Goal: Transaction & Acquisition: Purchase product/service

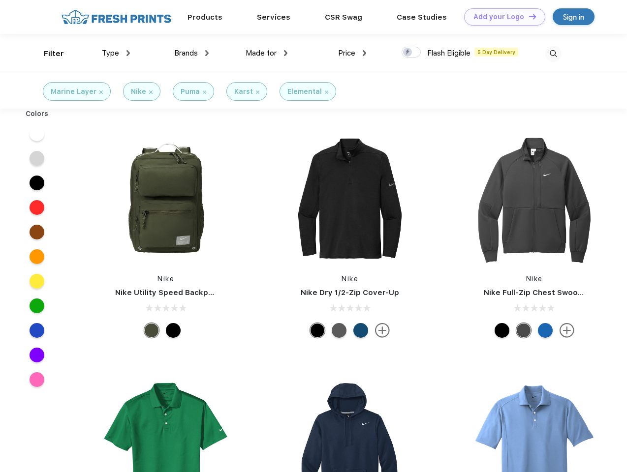
click at [501, 17] on link "Add your Logo Design Tool" at bounding box center [504, 16] width 81 height 17
click at [0, 0] on div "Design Tool" at bounding box center [0, 0] width 0 height 0
click at [528, 16] on link "Add your Logo Design Tool" at bounding box center [504, 16] width 81 height 17
click at [47, 54] on div "Filter" at bounding box center [54, 53] width 20 height 11
click at [116, 53] on span "Type" at bounding box center [110, 53] width 17 height 9
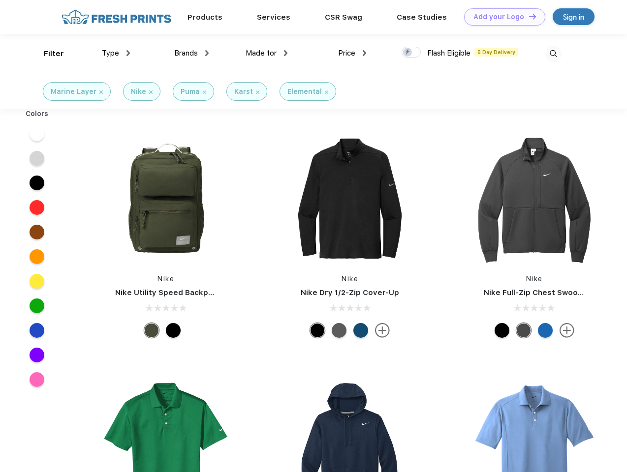
click at [191, 53] on span "Brands" at bounding box center [186, 53] width 24 height 9
click at [267, 53] on span "Made for" at bounding box center [261, 53] width 31 height 9
click at [352, 53] on span "Price" at bounding box center [346, 53] width 17 height 9
click at [411, 53] on div at bounding box center [411, 52] width 19 height 11
click at [408, 53] on input "checkbox" at bounding box center [405, 49] width 6 height 6
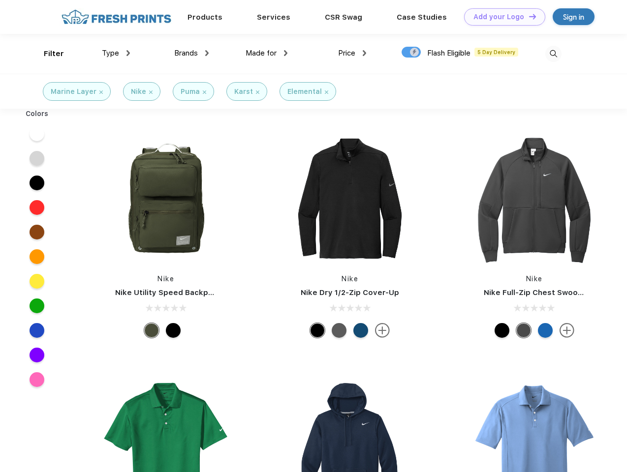
click at [553, 54] on img at bounding box center [553, 54] width 16 height 16
